Goal: Task Accomplishment & Management: Manage account settings

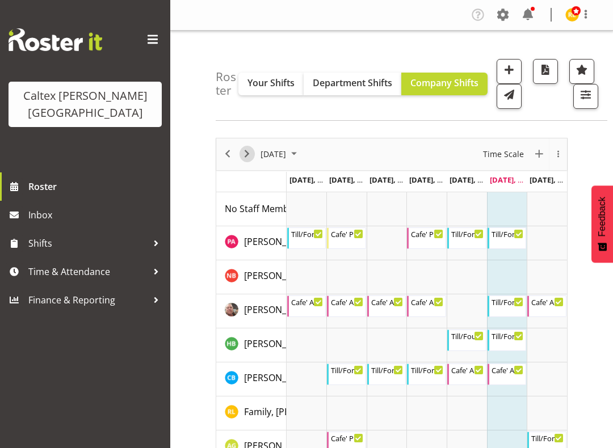
click at [249, 153] on span "Next" at bounding box center [247, 154] width 14 height 14
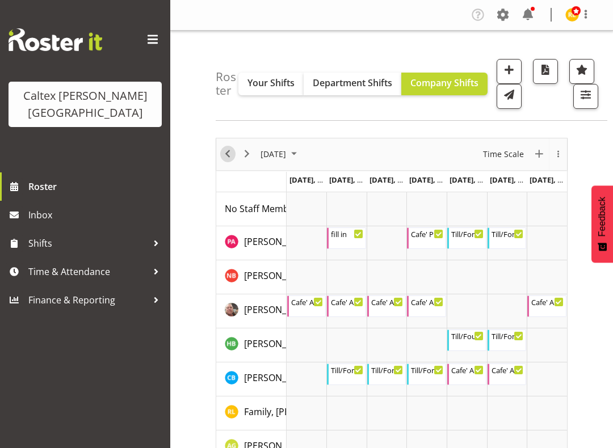
click at [224, 157] on span "Previous" at bounding box center [228, 154] width 14 height 14
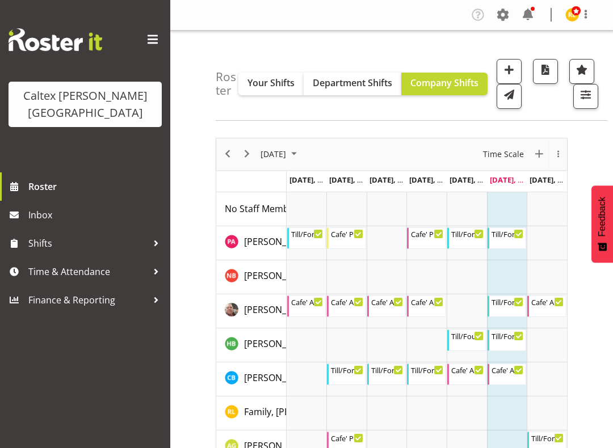
click at [149, 263] on div at bounding box center [156, 271] width 17 height 17
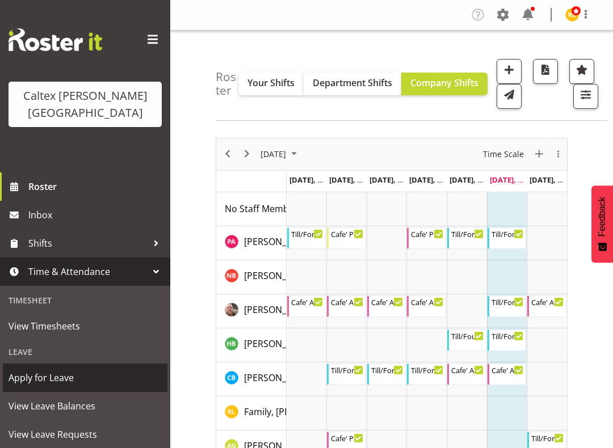
click at [69, 369] on span "Apply for Leave" at bounding box center [85, 377] width 153 height 17
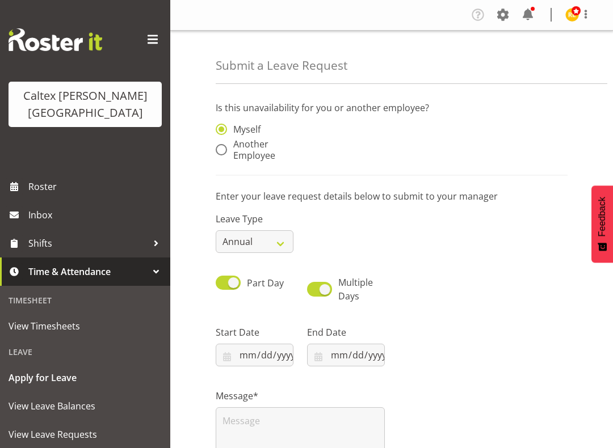
click at [224, 149] on span at bounding box center [221, 149] width 11 height 11
click at [223, 149] on input "Another Employee" at bounding box center [219, 149] width 7 height 7
radio input "true"
click at [356, 137] on input "text" at bounding box center [346, 135] width 78 height 23
click at [360, 167] on span "[PERSON_NAME]" at bounding box center [351, 163] width 70 height 12
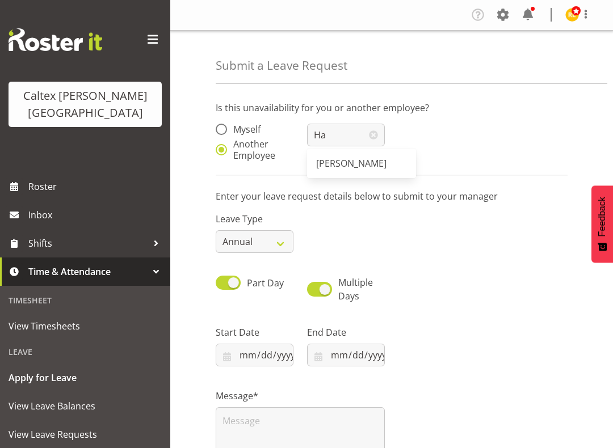
type input "[PERSON_NAME]"
click at [277, 244] on select "Annual Sick Leave Without Pay Bereavement Domestic Violence Parental Jury Servi…" at bounding box center [255, 241] width 78 height 23
select select "Leave Without Pay"
click at [231, 284] on span at bounding box center [228, 283] width 25 height 14
click at [223, 284] on input "Part Day" at bounding box center [219, 282] width 7 height 7
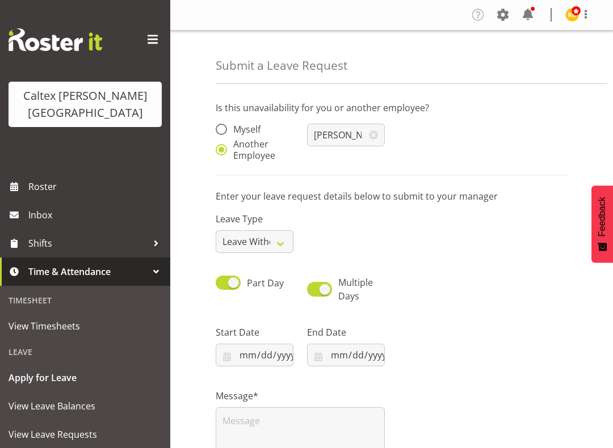
checkbox input "false"
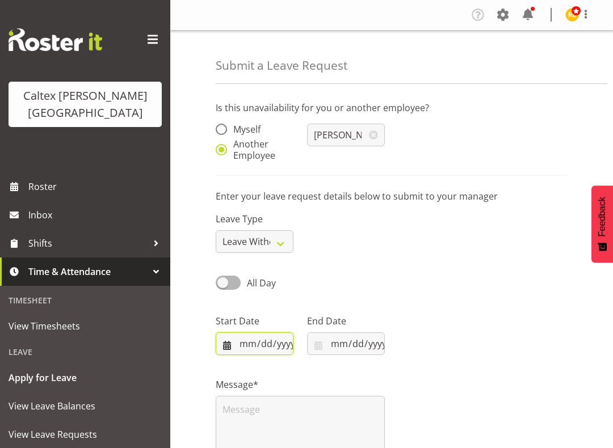
click at [259, 347] on input "2025-08-16" at bounding box center [255, 343] width 78 height 23
type input "2025-08-18"
click at [352, 346] on input "2025-08-16" at bounding box center [346, 343] width 78 height 23
type input "2025-08-18"
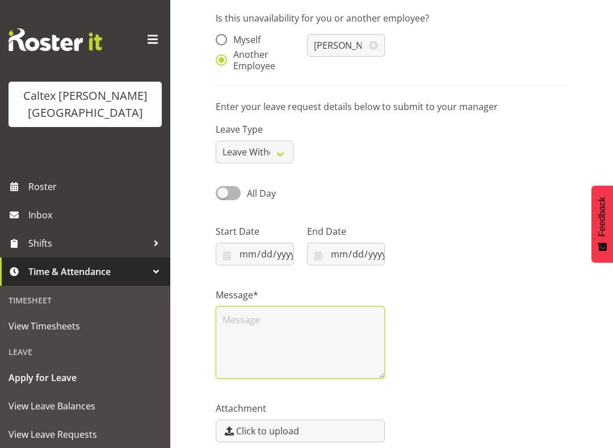
click at [275, 338] on textarea at bounding box center [300, 342] width 169 height 73
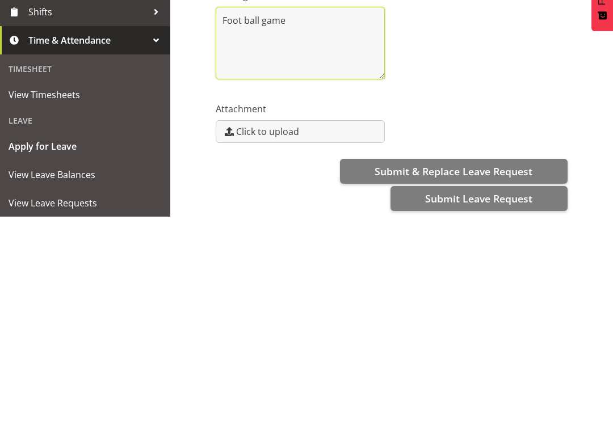
scroll to position [160, 0]
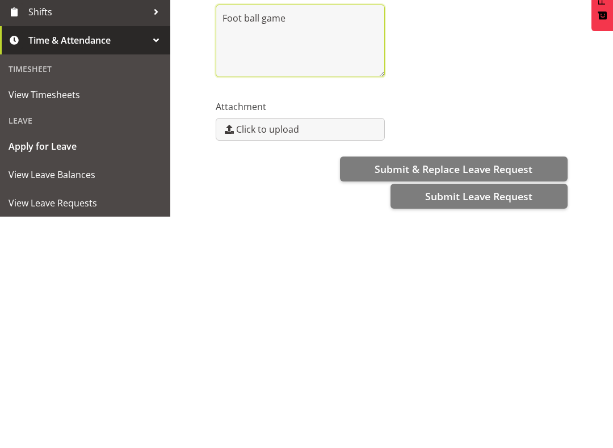
type textarea "Foot ball game"
click at [487, 420] on span "Submit Leave Request" at bounding box center [478, 427] width 107 height 15
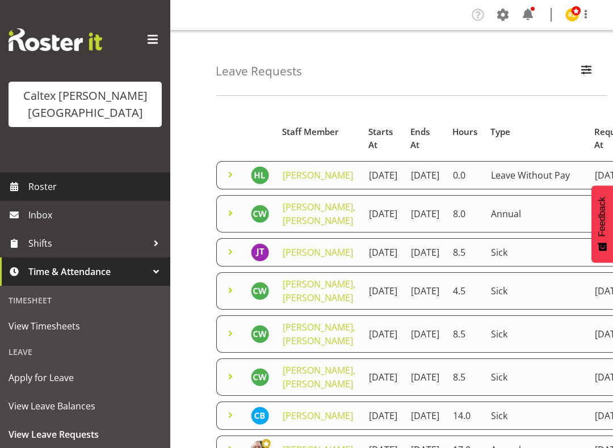
click at [44, 178] on span "Roster" at bounding box center [96, 186] width 136 height 17
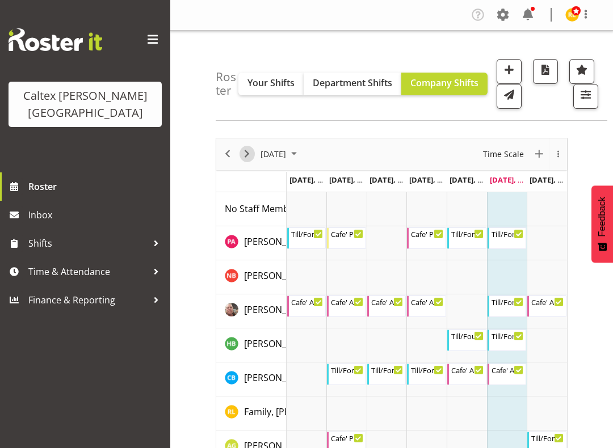
click at [250, 150] on span "Next" at bounding box center [247, 154] width 14 height 14
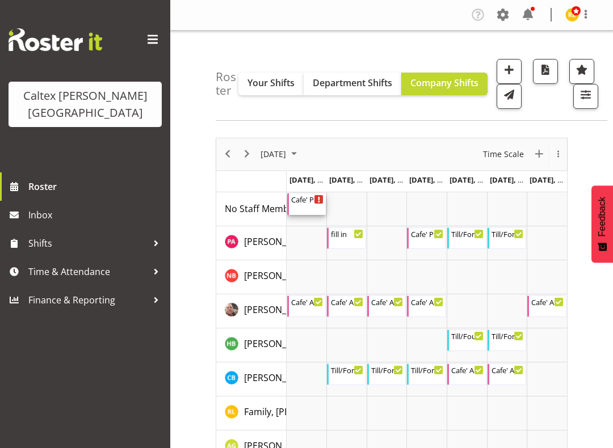
click at [303, 200] on div "Cafe' PM" at bounding box center [307, 198] width 33 height 11
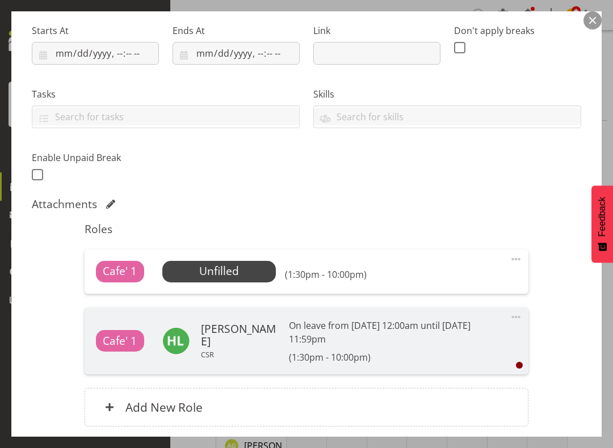
scroll to position [182, 0]
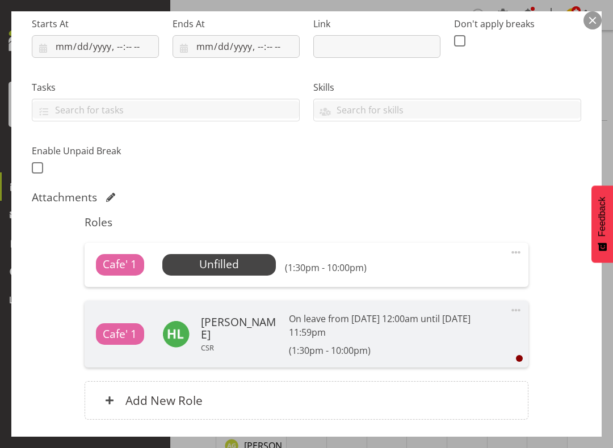
click at [0, 0] on span "Select Employee" at bounding box center [0, 0] width 0 height 0
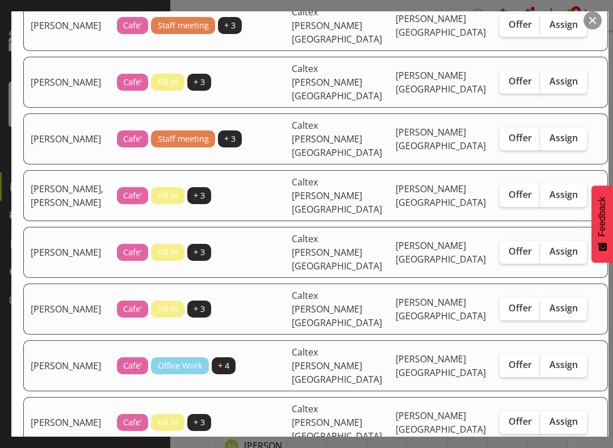
scroll to position [133, 0]
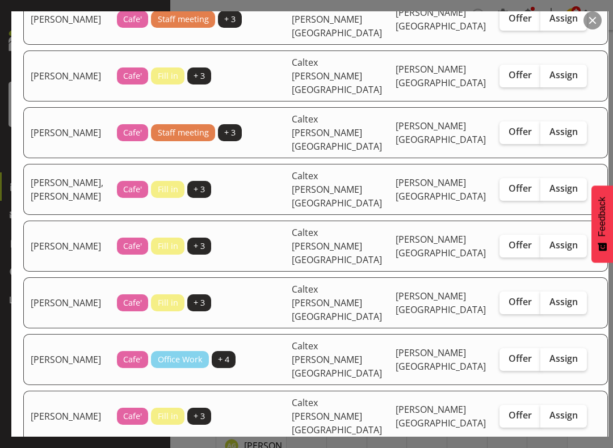
click at [549, 410] on span "Assign" at bounding box center [563, 415] width 28 height 11
click at [541, 412] on input "Assign" at bounding box center [543, 415] width 7 height 7
checkbox input "true"
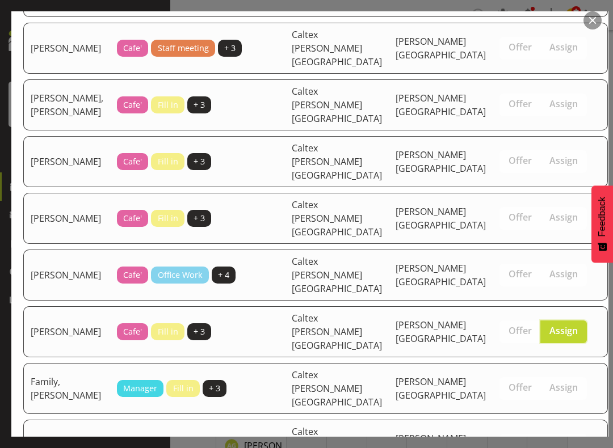
scroll to position [217, 0]
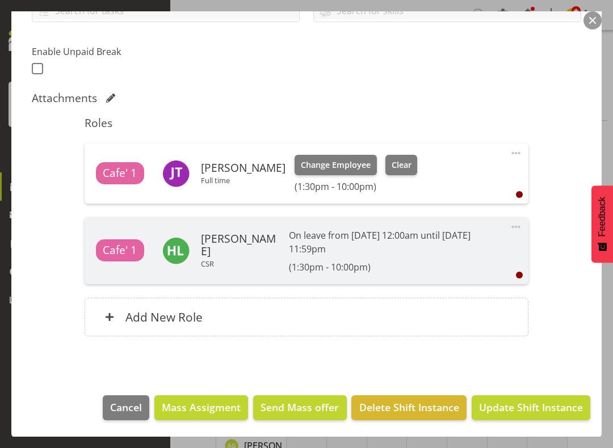
scroll to position [279, 0]
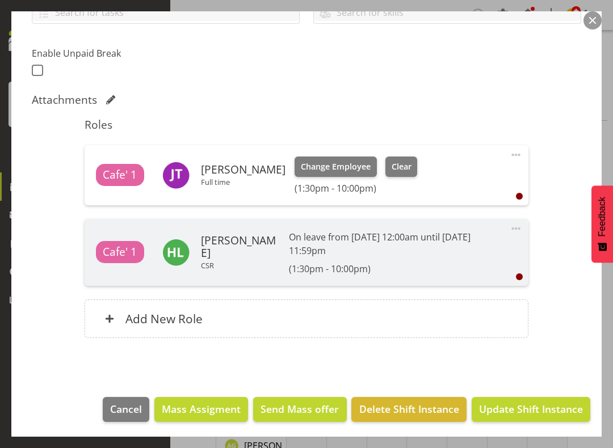
click at [526, 411] on span "Update Shift Instance" at bounding box center [531, 409] width 104 height 15
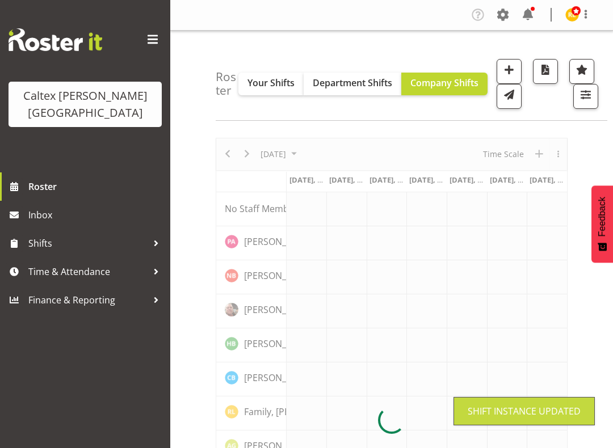
click at [533, 10] on div at bounding box center [532, 9] width 4 height 4
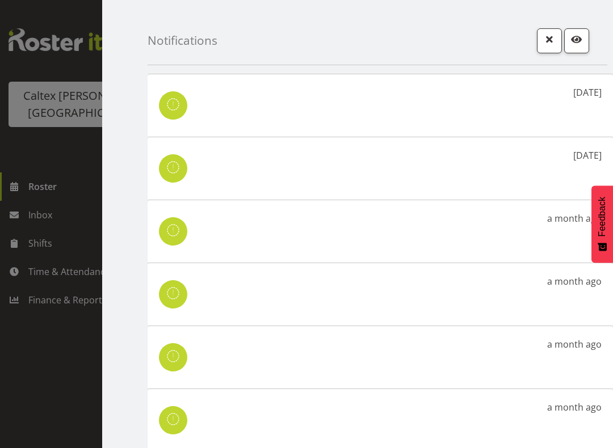
click at [550, 39] on span "button" at bounding box center [549, 39] width 15 height 15
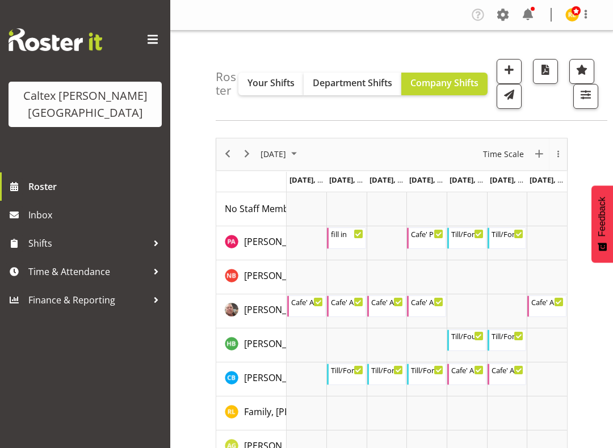
click at [511, 99] on span "button" at bounding box center [509, 94] width 15 height 15
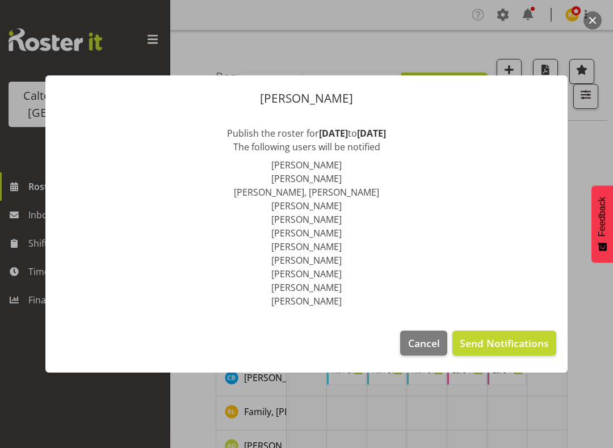
click at [509, 340] on span "Send Notifications" at bounding box center [504, 343] width 89 height 15
